Goal: Use online tool/utility: Utilize a website feature to perform a specific function

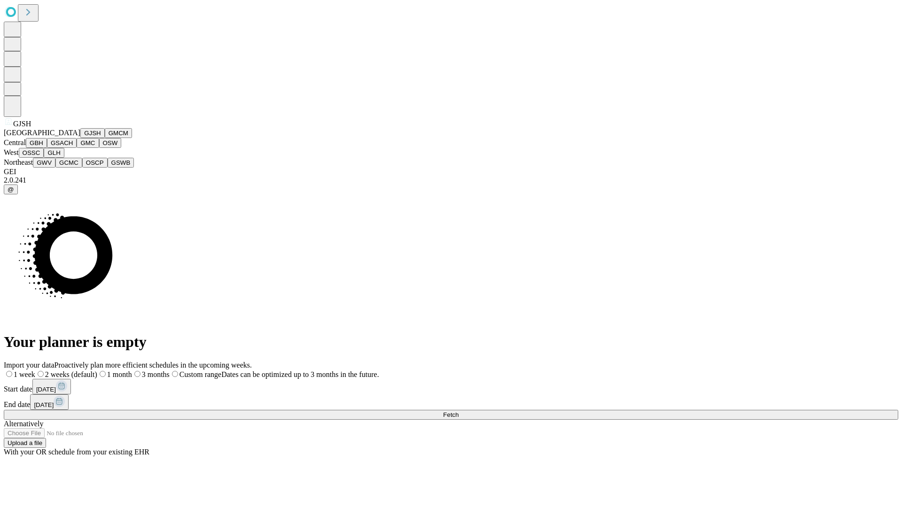
click at [80, 138] on button "GJSH" at bounding box center [92, 133] width 24 height 10
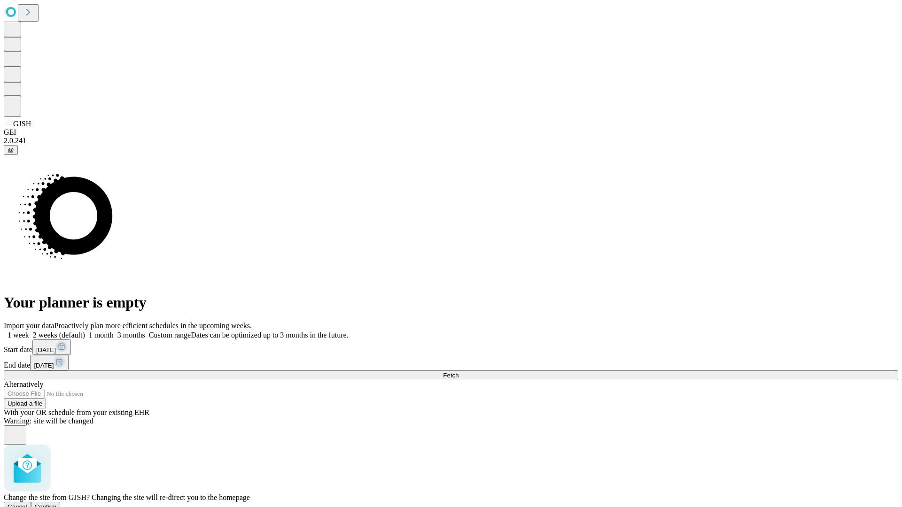
click at [57, 503] on span "Confirm" at bounding box center [46, 506] width 22 height 7
click at [114, 331] on label "1 month" at bounding box center [99, 335] width 29 height 8
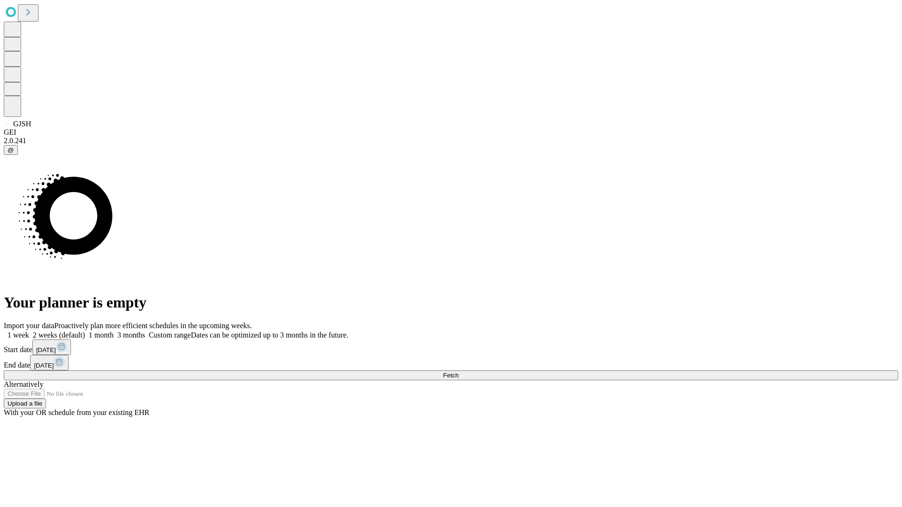
click at [458, 372] on span "Fetch" at bounding box center [450, 375] width 15 height 7
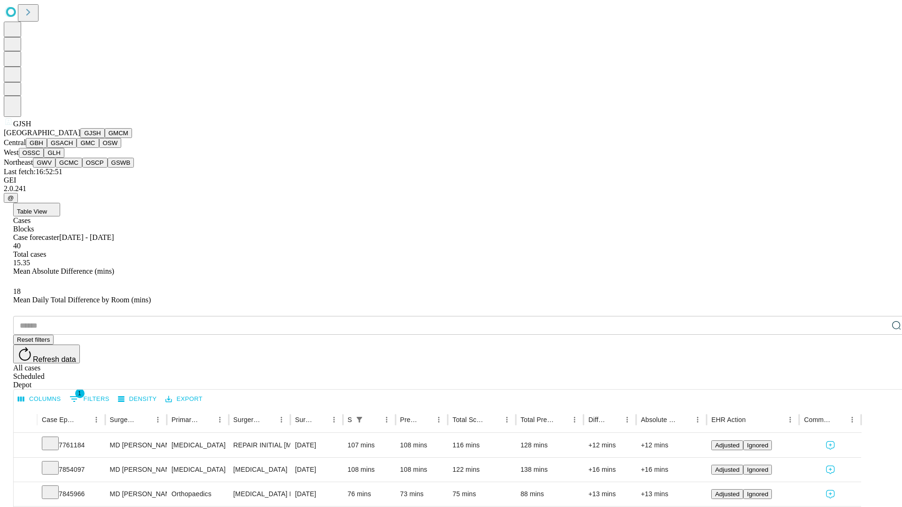
click at [105, 138] on button "GMCM" at bounding box center [118, 133] width 27 height 10
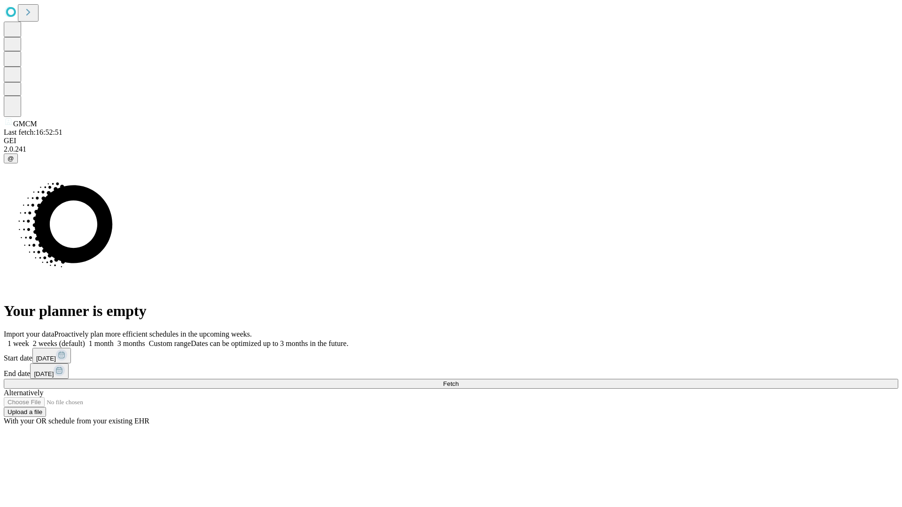
click at [114, 340] on label "1 month" at bounding box center [99, 344] width 29 height 8
click at [458, 380] on span "Fetch" at bounding box center [450, 383] width 15 height 7
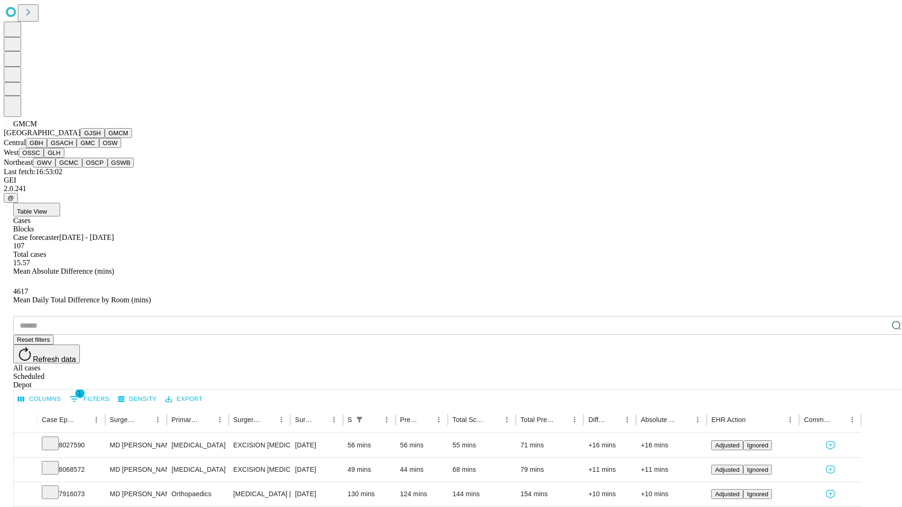
click at [47, 148] on button "GBH" at bounding box center [36, 143] width 21 height 10
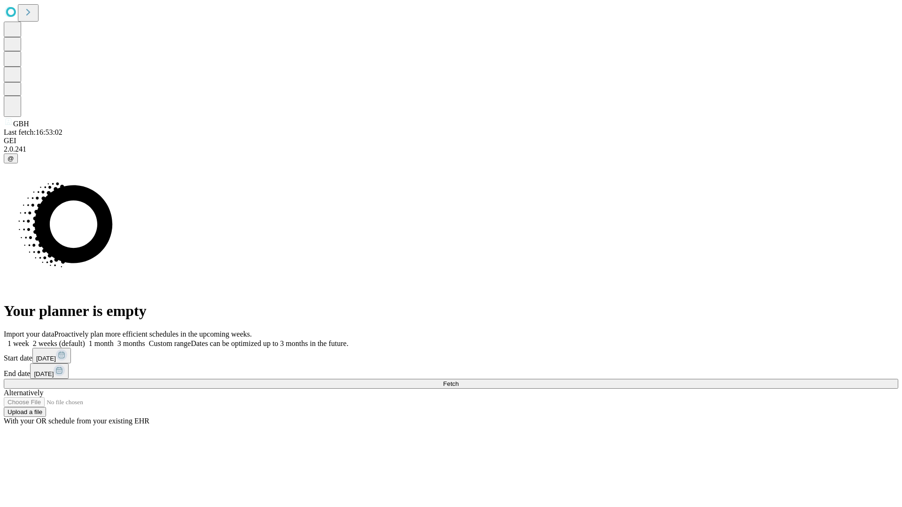
click at [114, 340] on label "1 month" at bounding box center [99, 344] width 29 height 8
click at [458, 380] on span "Fetch" at bounding box center [450, 383] width 15 height 7
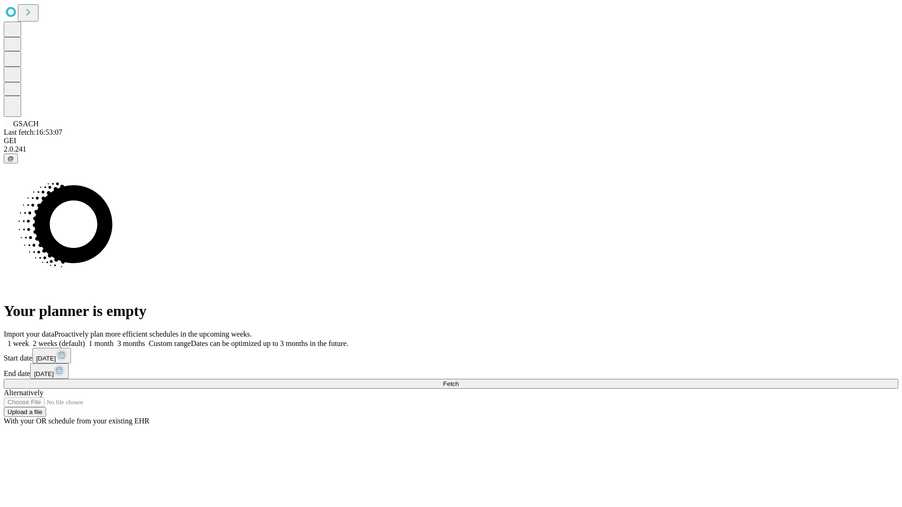
click at [114, 340] on label "1 month" at bounding box center [99, 344] width 29 height 8
click at [458, 380] on span "Fetch" at bounding box center [450, 383] width 15 height 7
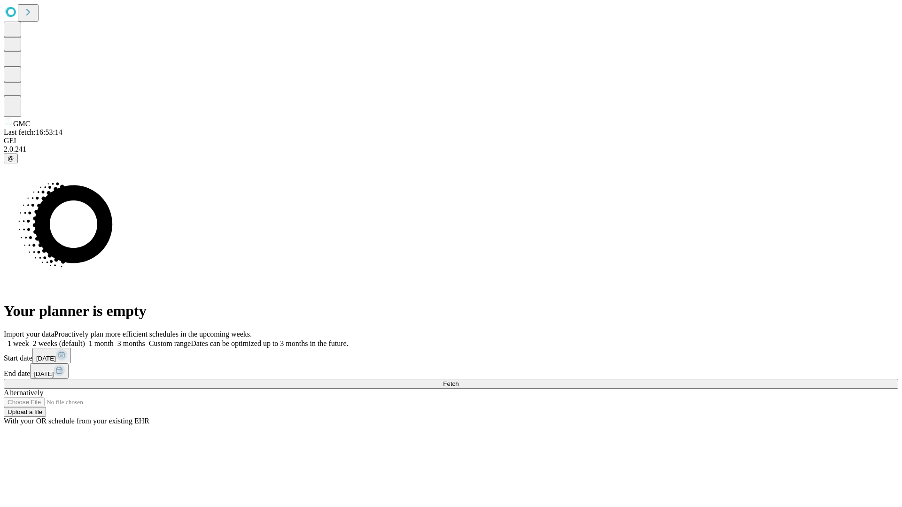
click at [114, 340] on label "1 month" at bounding box center [99, 344] width 29 height 8
click at [458, 380] on span "Fetch" at bounding box center [450, 383] width 15 height 7
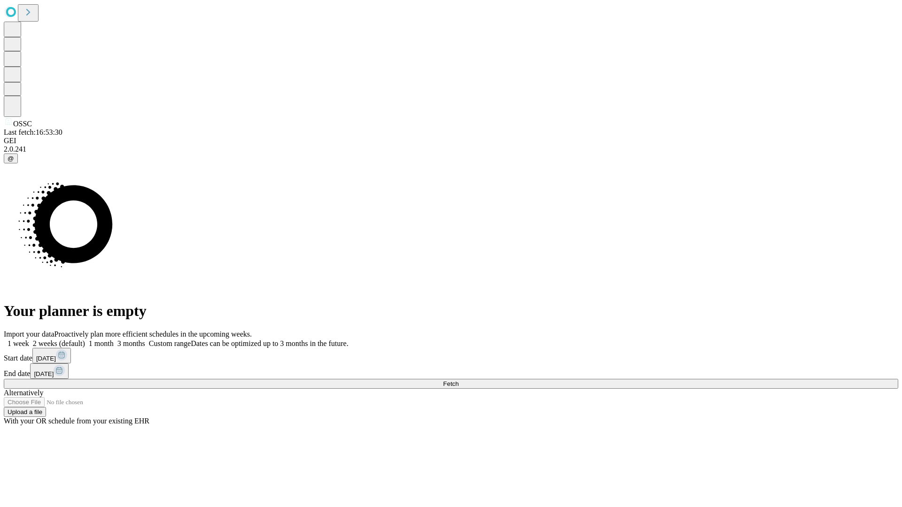
click at [114, 340] on label "1 month" at bounding box center [99, 344] width 29 height 8
click at [458, 380] on span "Fetch" at bounding box center [450, 383] width 15 height 7
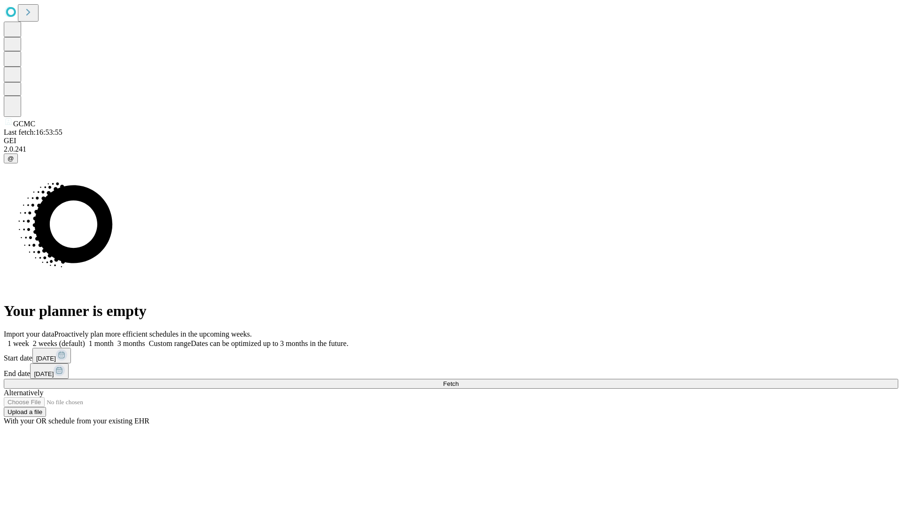
click at [114, 340] on label "1 month" at bounding box center [99, 344] width 29 height 8
click at [458, 380] on span "Fetch" at bounding box center [450, 383] width 15 height 7
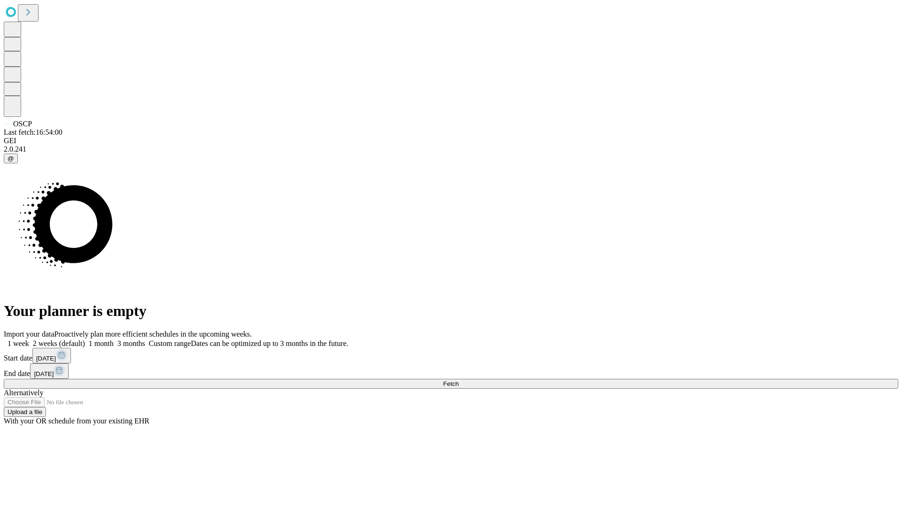
click at [114, 340] on label "1 month" at bounding box center [99, 344] width 29 height 8
click at [458, 380] on span "Fetch" at bounding box center [450, 383] width 15 height 7
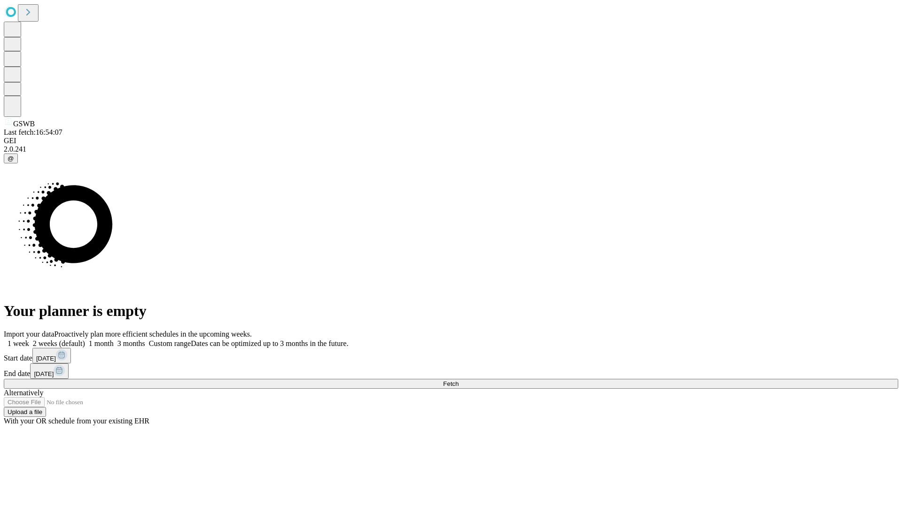
click at [458, 380] on span "Fetch" at bounding box center [450, 383] width 15 height 7
